Goal: Book appointment/travel/reservation

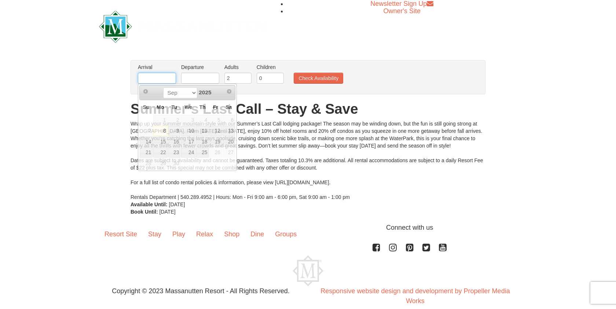
click at [169, 78] on input "text" at bounding box center [157, 78] width 38 height 11
click at [218, 142] on link "19" at bounding box center [215, 141] width 12 height 10
type input "[DATE]"
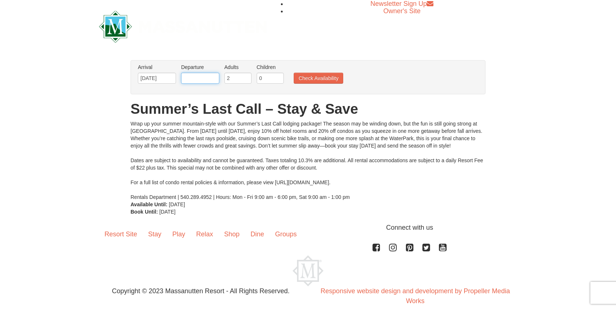
click at [199, 81] on input "text" at bounding box center [200, 78] width 38 height 11
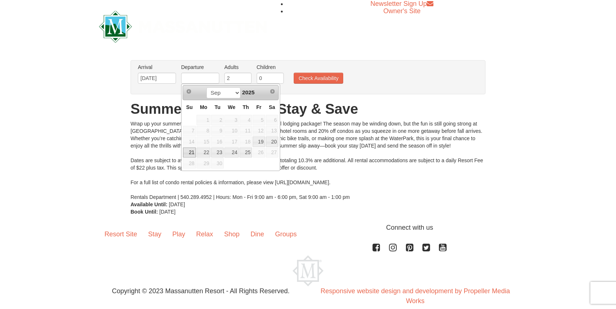
click at [189, 150] on link "21" at bounding box center [189, 152] width 13 height 10
type input "[DATE]"
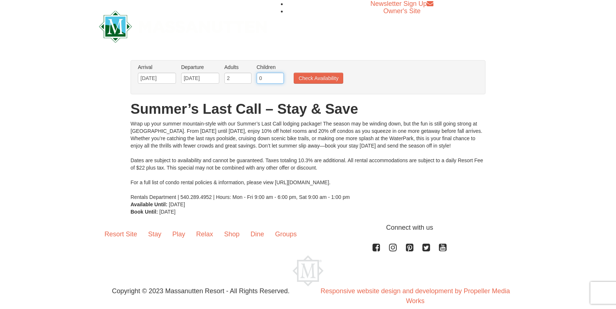
click at [264, 82] on input "0" at bounding box center [270, 78] width 27 height 11
click at [280, 77] on input "1" at bounding box center [270, 78] width 27 height 11
click at [279, 76] on input "2" at bounding box center [270, 78] width 27 height 11
click at [279, 76] on input "3" at bounding box center [270, 78] width 27 height 11
type input "2"
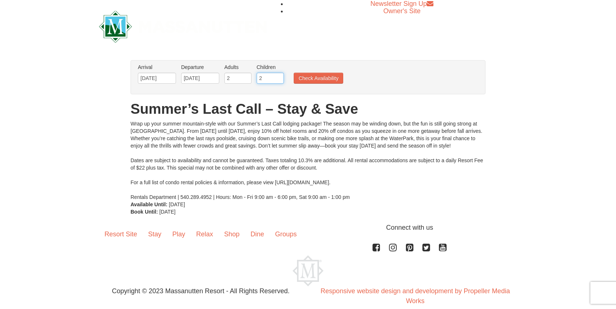
click at [280, 81] on input "2" at bounding box center [270, 78] width 27 height 11
click at [303, 80] on button "Check Availability" at bounding box center [319, 78] width 50 height 11
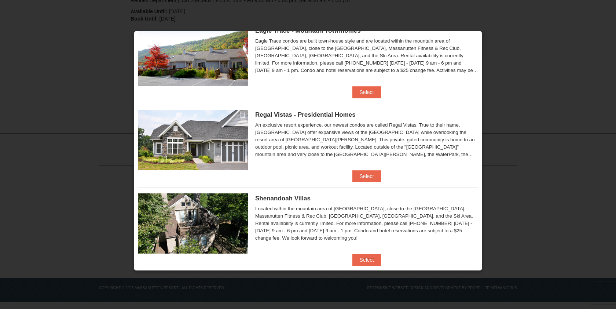
scroll to position [7, 0]
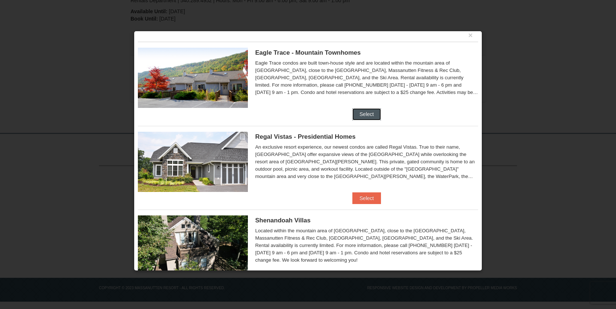
click at [363, 112] on button "Select" at bounding box center [366, 114] width 29 height 12
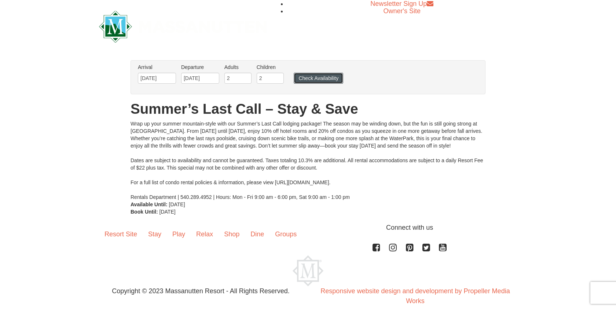
click at [296, 76] on button "Check Availability" at bounding box center [319, 78] width 50 height 11
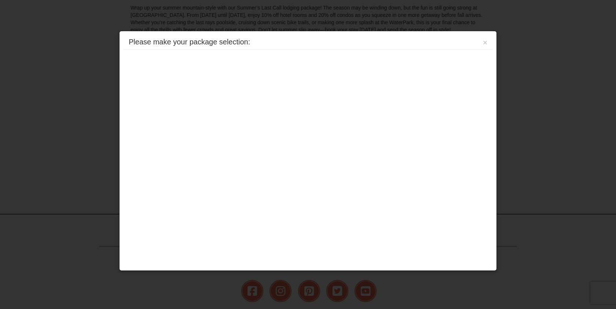
scroll to position [179, 0]
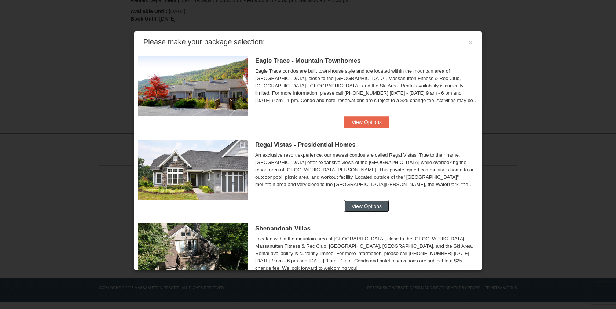
click at [369, 205] on button "View Options" at bounding box center [366, 206] width 45 height 12
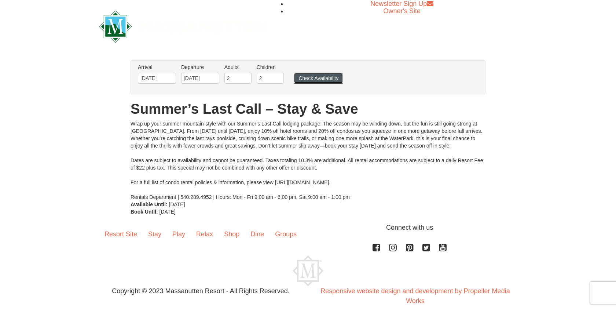
click at [302, 79] on button "Check Availability" at bounding box center [319, 78] width 50 height 11
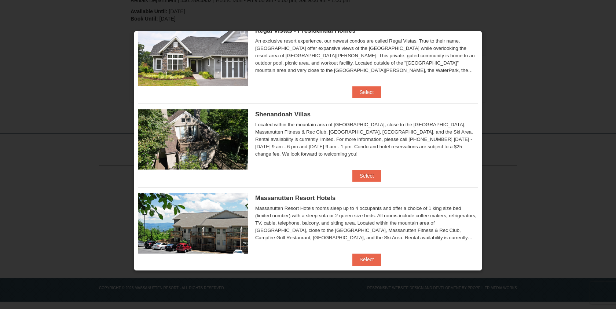
scroll to position [129, 0]
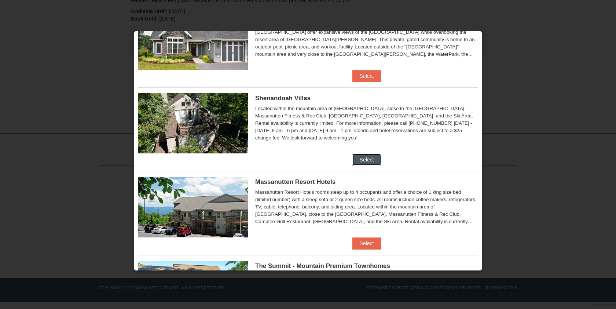
click at [367, 157] on button "Select" at bounding box center [366, 160] width 29 height 12
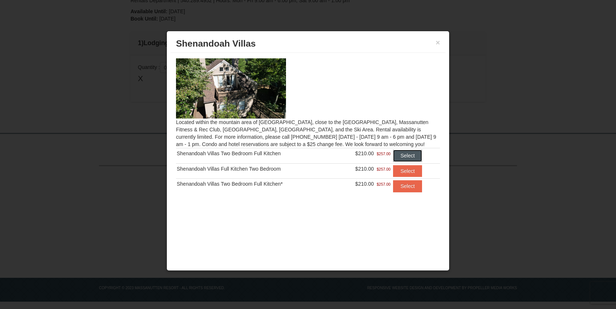
click at [404, 155] on button "Select" at bounding box center [407, 156] width 29 height 12
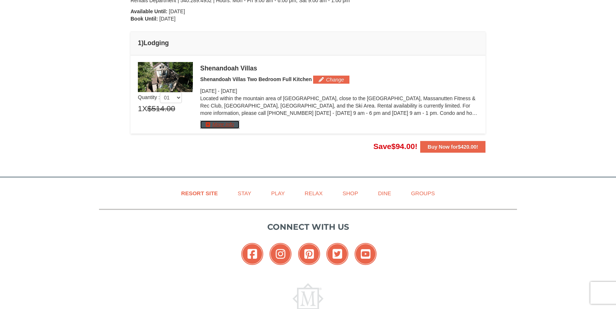
click at [216, 127] on button "More Info" at bounding box center [219, 124] width 39 height 8
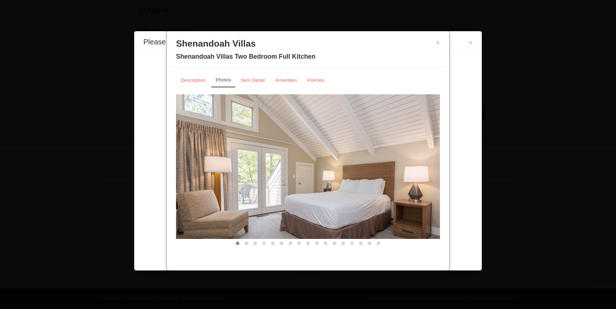
scroll to position [222, 0]
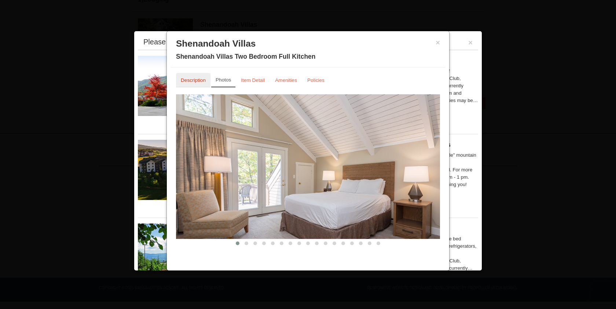
click at [198, 77] on small "Description" at bounding box center [193, 80] width 25 height 6
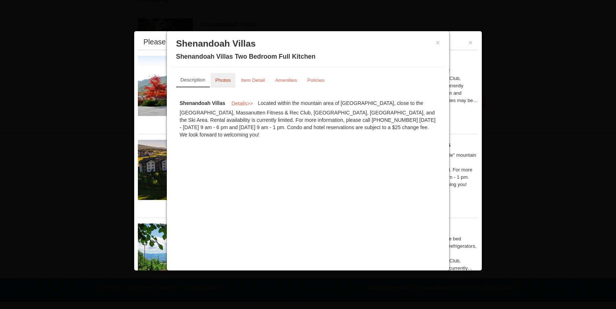
click at [220, 80] on small "Photos" at bounding box center [222, 80] width 15 height 6
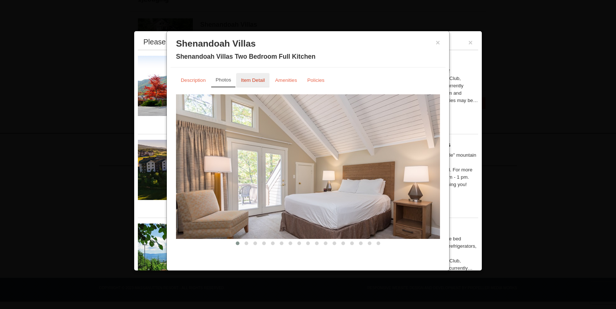
click at [246, 80] on small "Item Detail" at bounding box center [253, 80] width 24 height 6
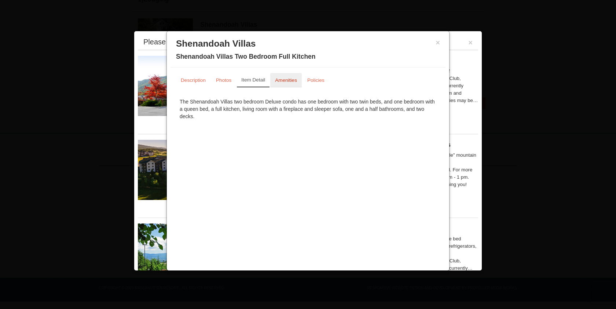
click at [277, 80] on small "Amenities" at bounding box center [286, 80] width 22 height 6
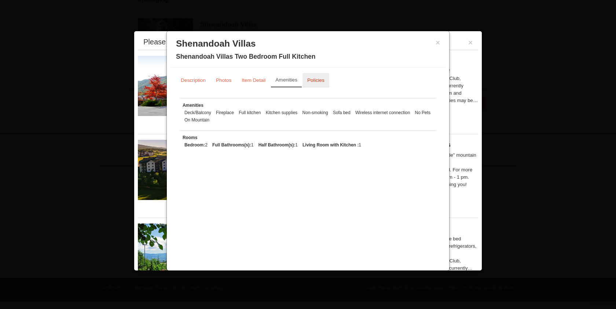
click at [308, 78] on small "Policies" at bounding box center [315, 80] width 17 height 6
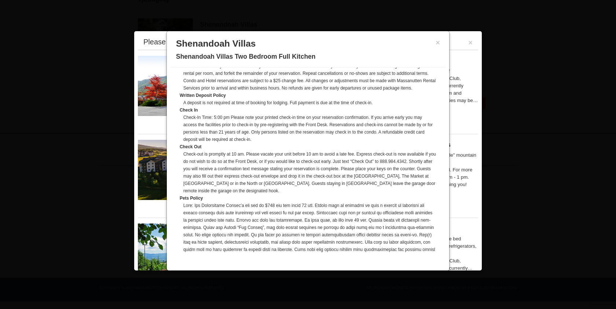
scroll to position [55, 0]
click at [105, 120] on div at bounding box center [308, 154] width 616 height 309
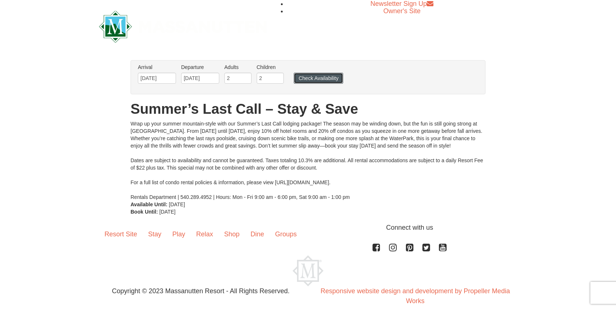
click at [310, 83] on button "Check Availability" at bounding box center [319, 78] width 50 height 11
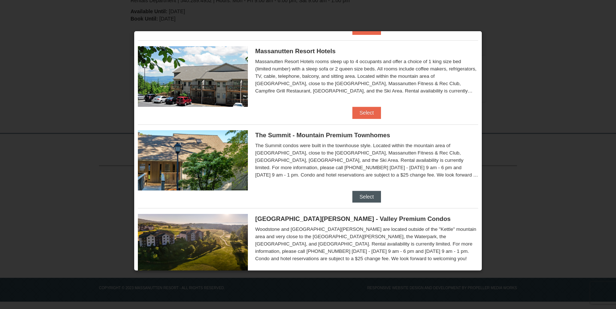
scroll to position [259, 0]
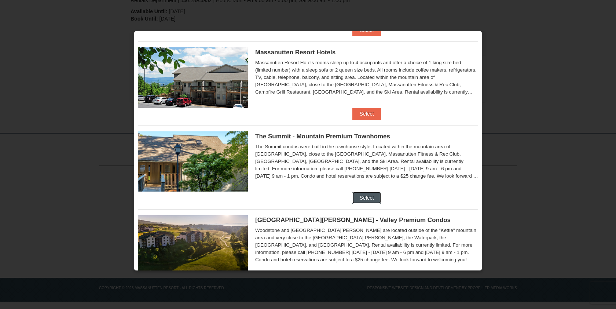
click at [371, 196] on button "Select" at bounding box center [366, 198] width 29 height 12
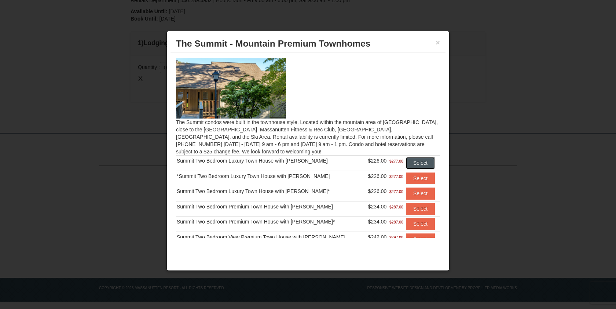
click at [417, 160] on button "Select" at bounding box center [420, 163] width 29 height 12
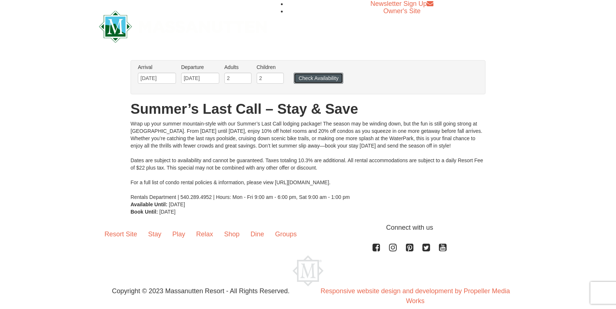
click at [314, 82] on button "Check Availability" at bounding box center [319, 78] width 50 height 11
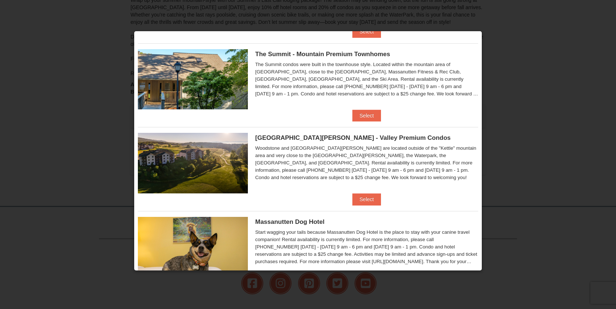
scroll to position [363, 0]
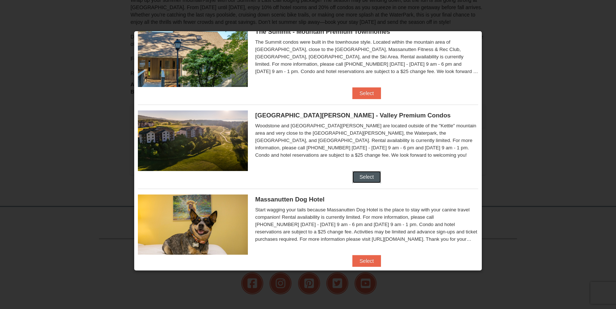
click at [373, 180] on button "Select" at bounding box center [366, 177] width 29 height 12
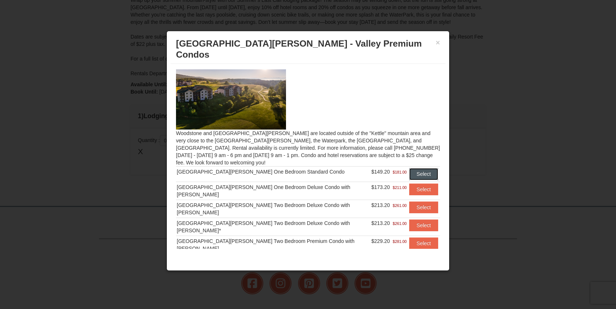
drag, startPoint x: 412, startPoint y: 155, endPoint x: 364, endPoint y: 150, distance: 48.6
click at [364, 166] on tr "Woodstone Meadows One Bedroom Standard Condo $149.20 $181.00 Select" at bounding box center [308, 173] width 264 height 15
click at [414, 201] on button "Select" at bounding box center [423, 207] width 29 height 12
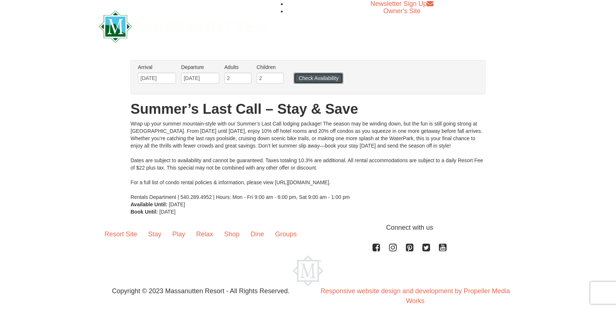
click at [309, 82] on button "Check Availability" at bounding box center [319, 78] width 50 height 11
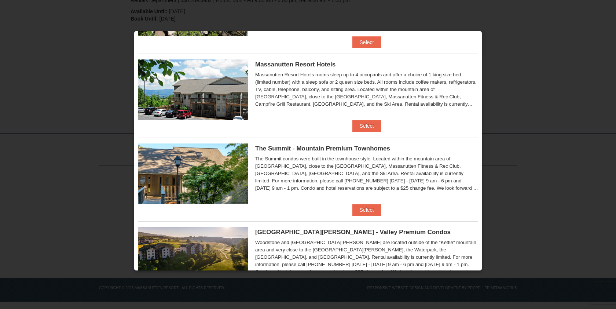
scroll to position [255, 0]
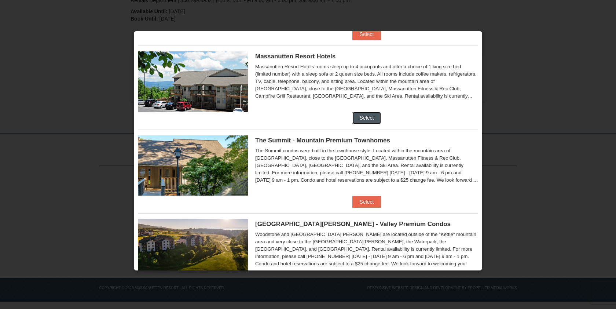
click at [370, 116] on button "Select" at bounding box center [366, 118] width 29 height 12
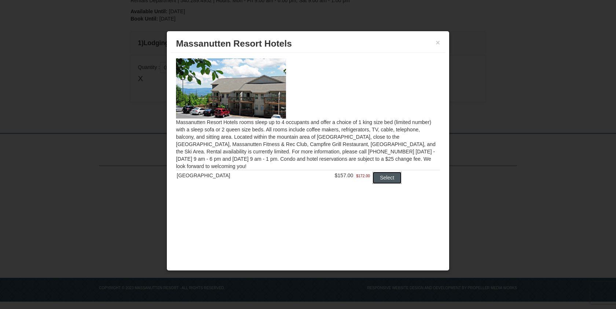
click at [392, 180] on button "Select" at bounding box center [387, 178] width 29 height 12
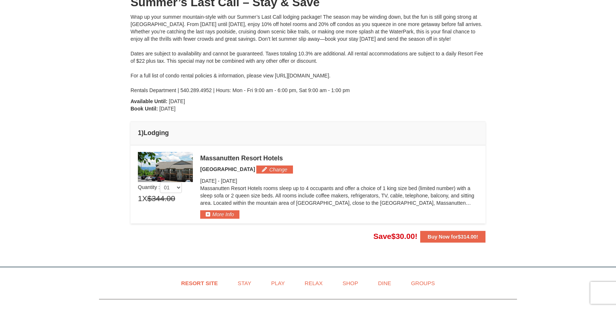
scroll to position [138, 0]
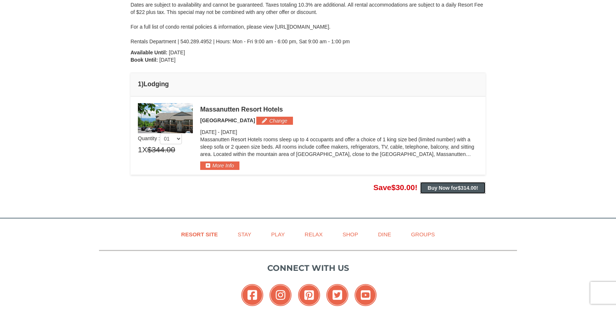
click at [432, 185] on strong "Buy Now for $314.00 !" at bounding box center [453, 188] width 51 height 6
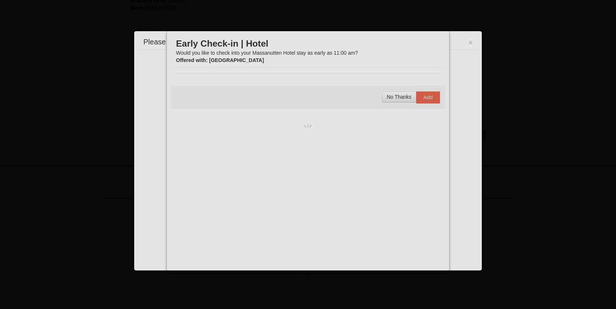
scroll to position [222, 0]
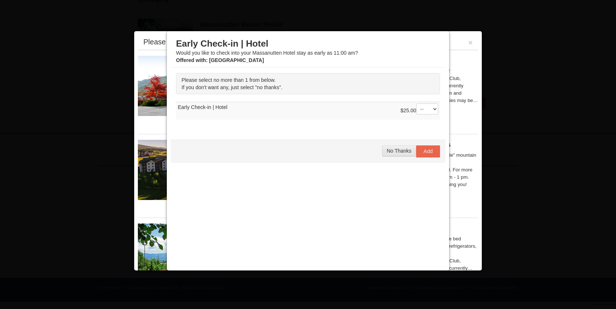
click at [403, 153] on span "No Thanks" at bounding box center [399, 151] width 25 height 6
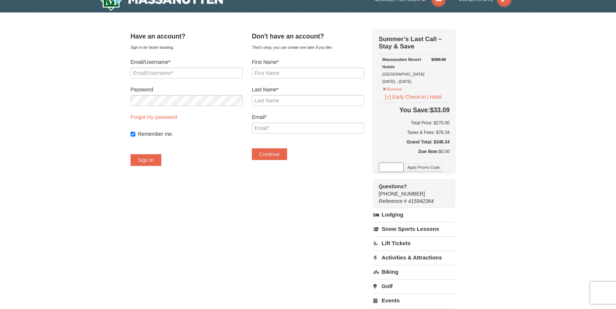
scroll to position [13, 0]
click at [396, 97] on button "[+] Early Check-in | Hotel" at bounding box center [413, 97] width 62 height 8
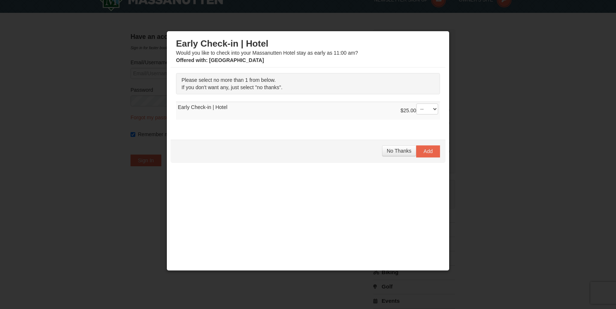
click at [512, 136] on div at bounding box center [308, 154] width 616 height 309
click at [402, 149] on span "No Thanks" at bounding box center [399, 151] width 25 height 6
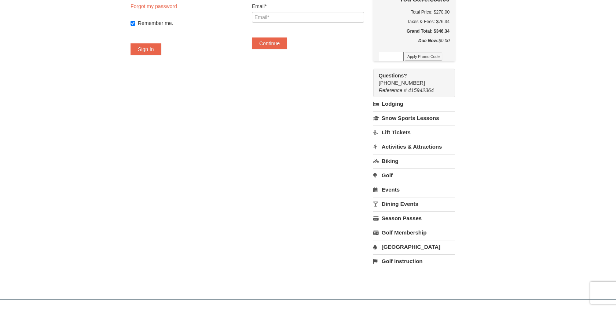
scroll to position [113, 0]
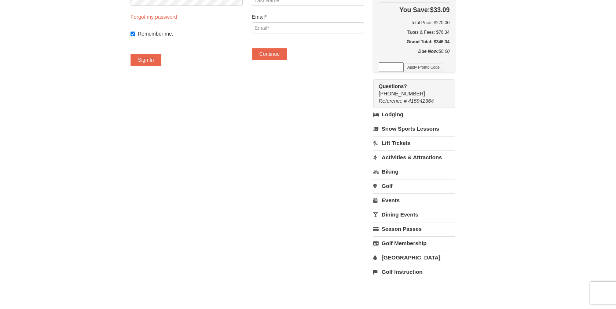
click at [387, 115] on link "Lodging" at bounding box center [414, 114] width 82 height 13
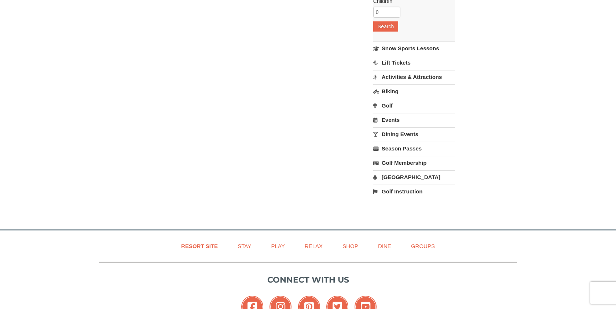
scroll to position [313, 0]
click at [404, 172] on link "Water Park" at bounding box center [414, 176] width 82 height 14
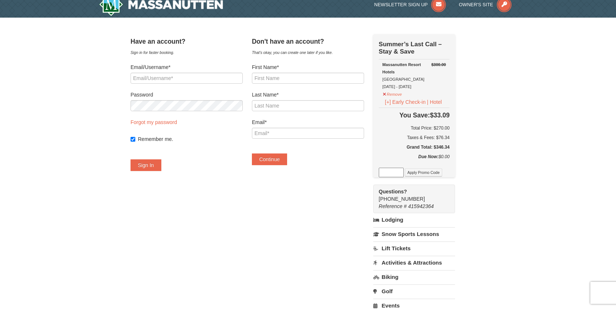
scroll to position [0, 0]
